Goal: Task Accomplishment & Management: Use online tool/utility

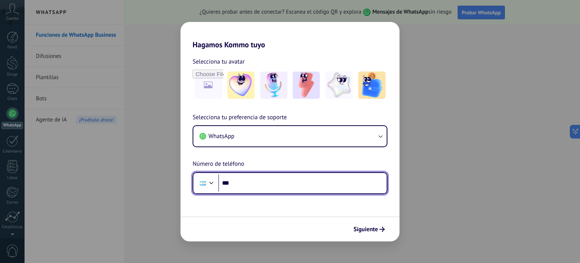
click at [281, 186] on input "***" at bounding box center [302, 182] width 169 height 17
type input "**********"
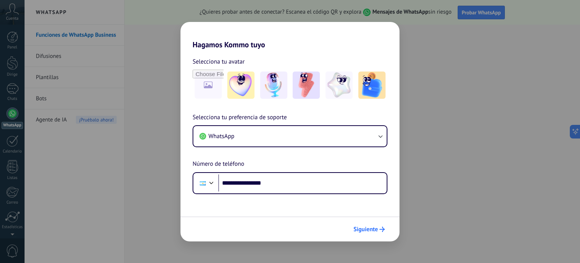
click at [362, 229] on font "Siguiente" at bounding box center [366, 229] width 25 height 8
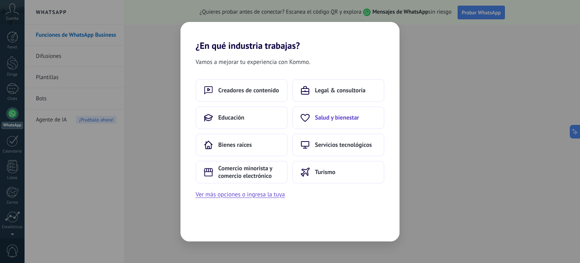
click at [349, 119] on font "Salud y bienestar" at bounding box center [337, 118] width 44 height 8
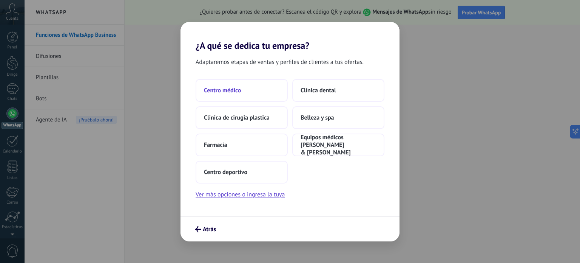
click at [233, 87] on font "Centro médico" at bounding box center [222, 91] width 37 height 8
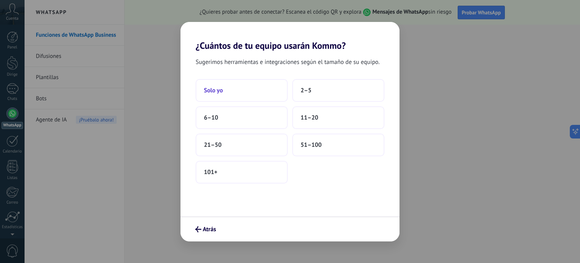
click at [218, 89] on font "Solo yo" at bounding box center [213, 91] width 19 height 8
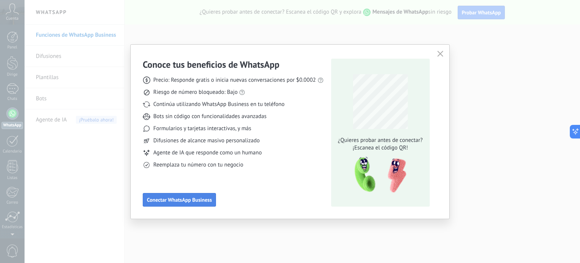
click at [199, 199] on font "Conectar WhatsApp Business" at bounding box center [179, 199] width 65 height 7
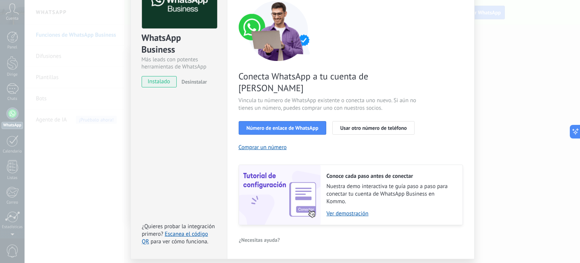
scroll to position [73, 0]
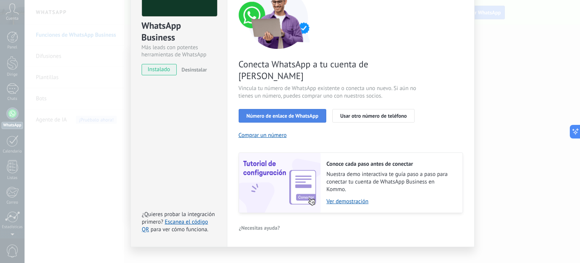
click at [296, 112] on font "Número de enlace de WhatsApp" at bounding box center [283, 115] width 72 height 7
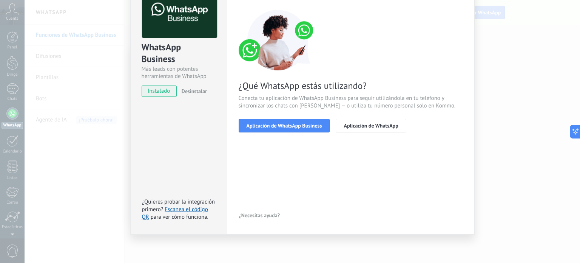
scroll to position [51, 0]
click at [297, 122] on font "Aplicación de WhatsApp Business" at bounding box center [285, 125] width 76 height 7
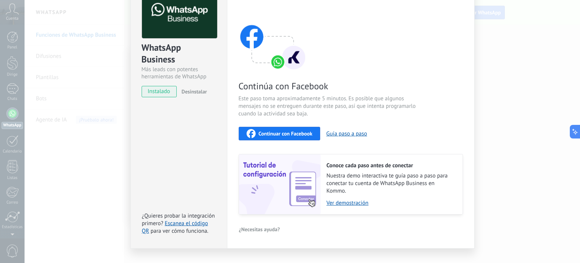
scroll to position [0, 0]
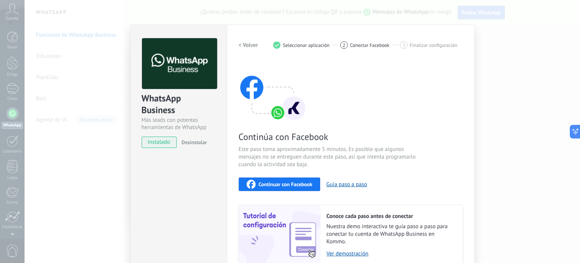
click at [190, 142] on font "Desinstalar" at bounding box center [194, 142] width 25 height 7
click at [163, 143] on font "instalado" at bounding box center [159, 141] width 22 height 7
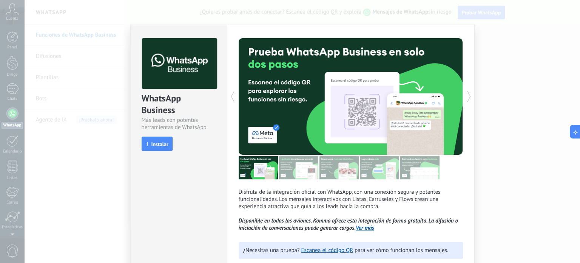
click at [117, 62] on div "WhatsApp Business Más leads con potentes herramientas de WhatsApp instalar Inst…" at bounding box center [303, 131] width 556 height 263
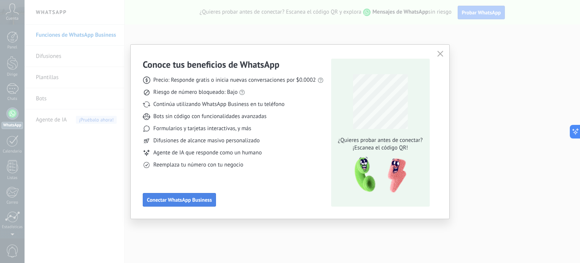
click at [181, 198] on font "Conectar WhatsApp Business" at bounding box center [179, 199] width 65 height 7
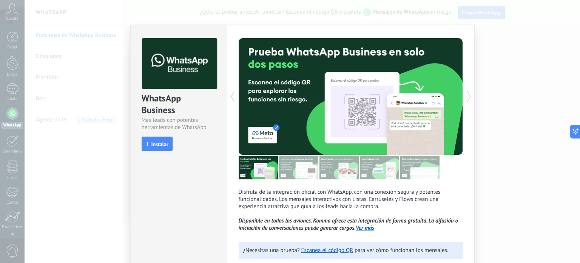
click at [157, 145] on font "Instalar" at bounding box center [160, 144] width 17 height 7
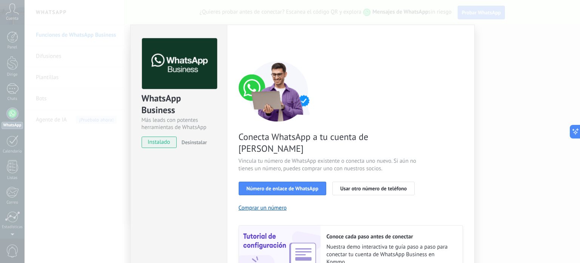
scroll to position [38, 0]
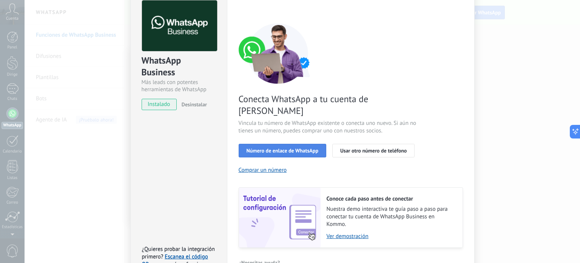
click at [299, 147] on font "Número de enlace de WhatsApp" at bounding box center [283, 150] width 72 height 7
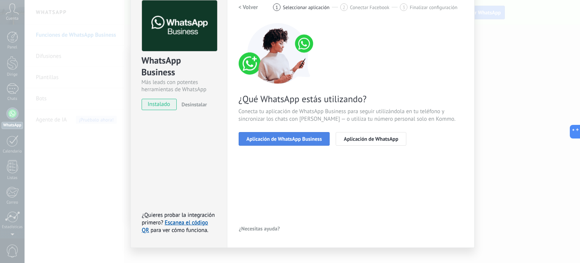
click at [296, 137] on font "Aplicación de WhatsApp Business" at bounding box center [285, 138] width 76 height 7
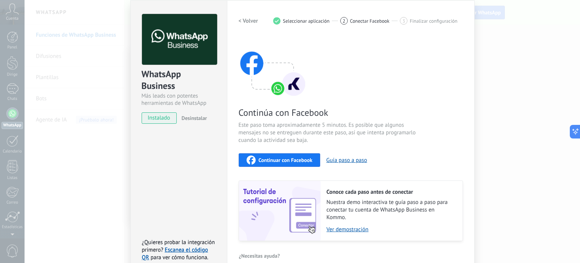
scroll to position [0, 0]
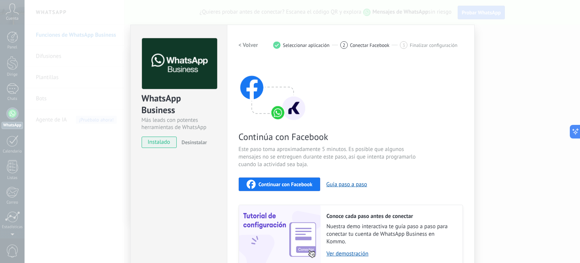
click at [370, 46] on font "Conectar Facebook" at bounding box center [370, 45] width 40 height 6
click at [303, 181] on font "Continuar con Facebook" at bounding box center [286, 184] width 54 height 7
click at [448, 64] on div "Continúa con Facebook Este paso toma aproximadamente 5 minutos. Es posible que …" at bounding box center [351, 163] width 224 height 204
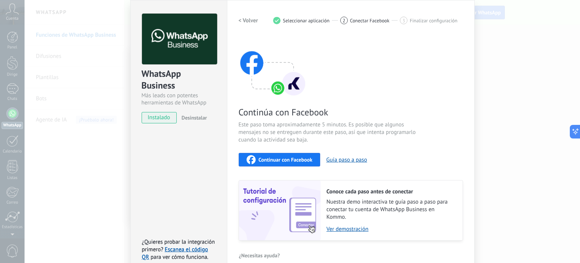
scroll to position [38, 0]
